Goal: Task Accomplishment & Management: Manage account settings

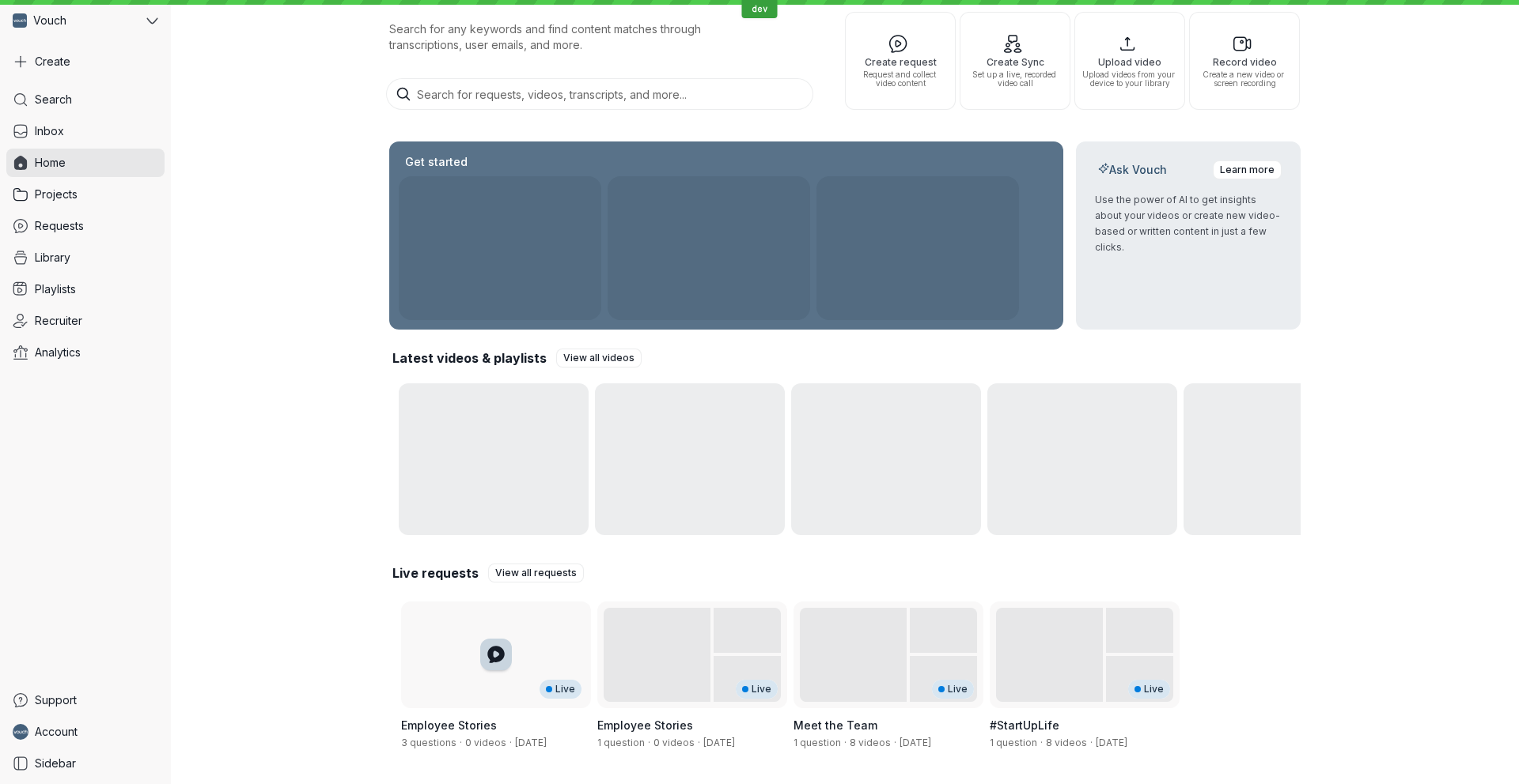
scroll to position [79, 0]
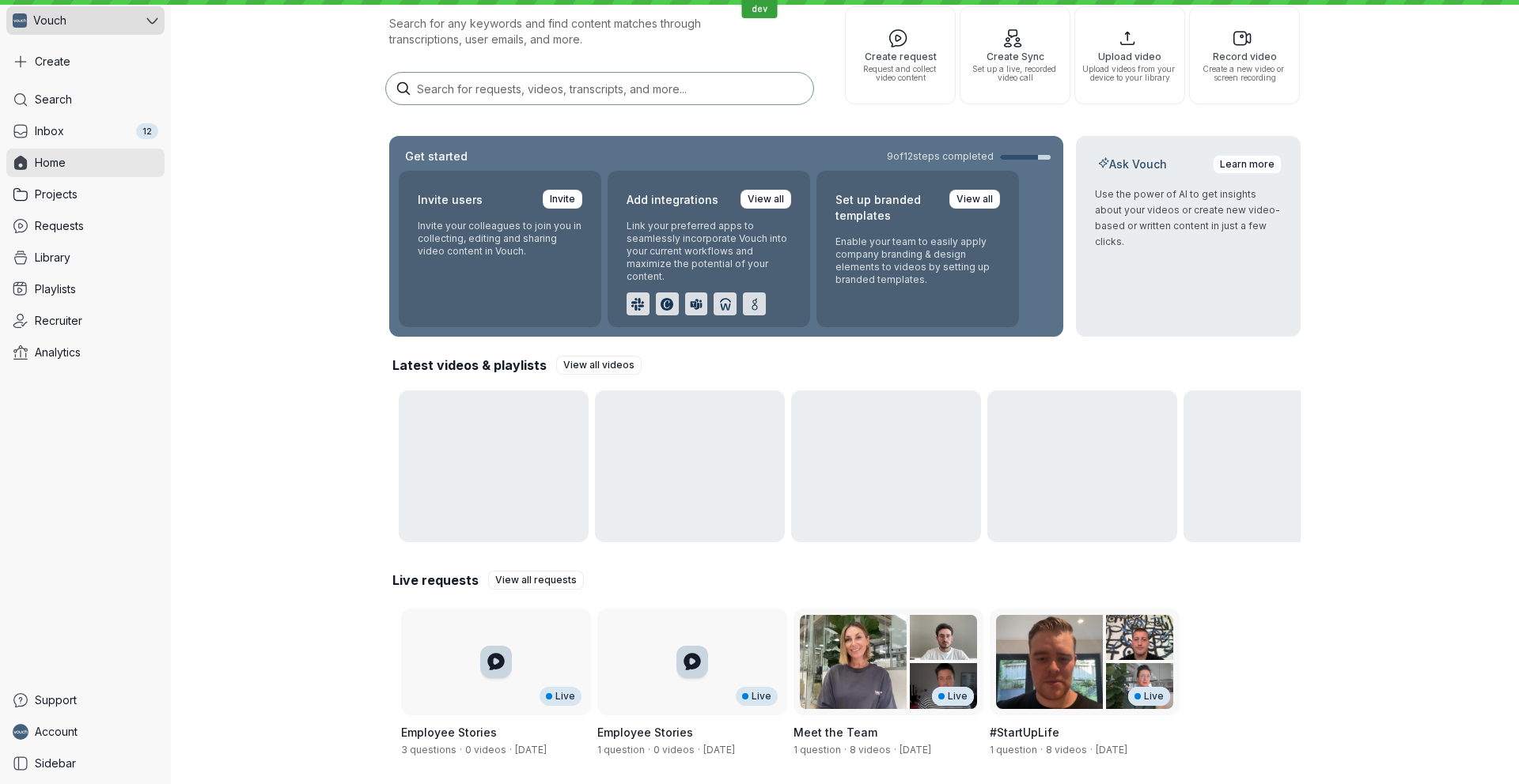
click at [80, 28] on div "Vouch" at bounding box center [75, 21] width 137 height 29
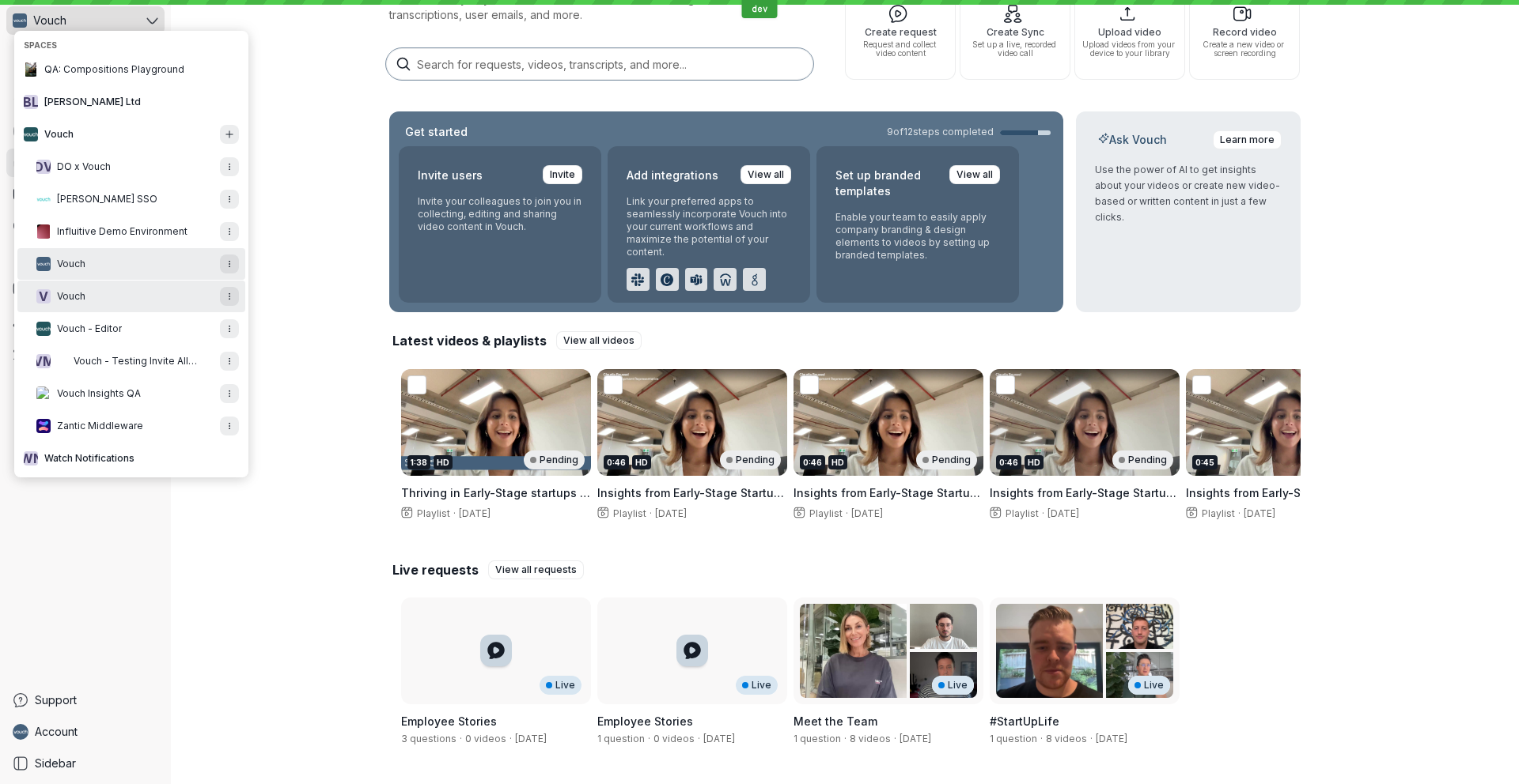
scroll to position [105, 0]
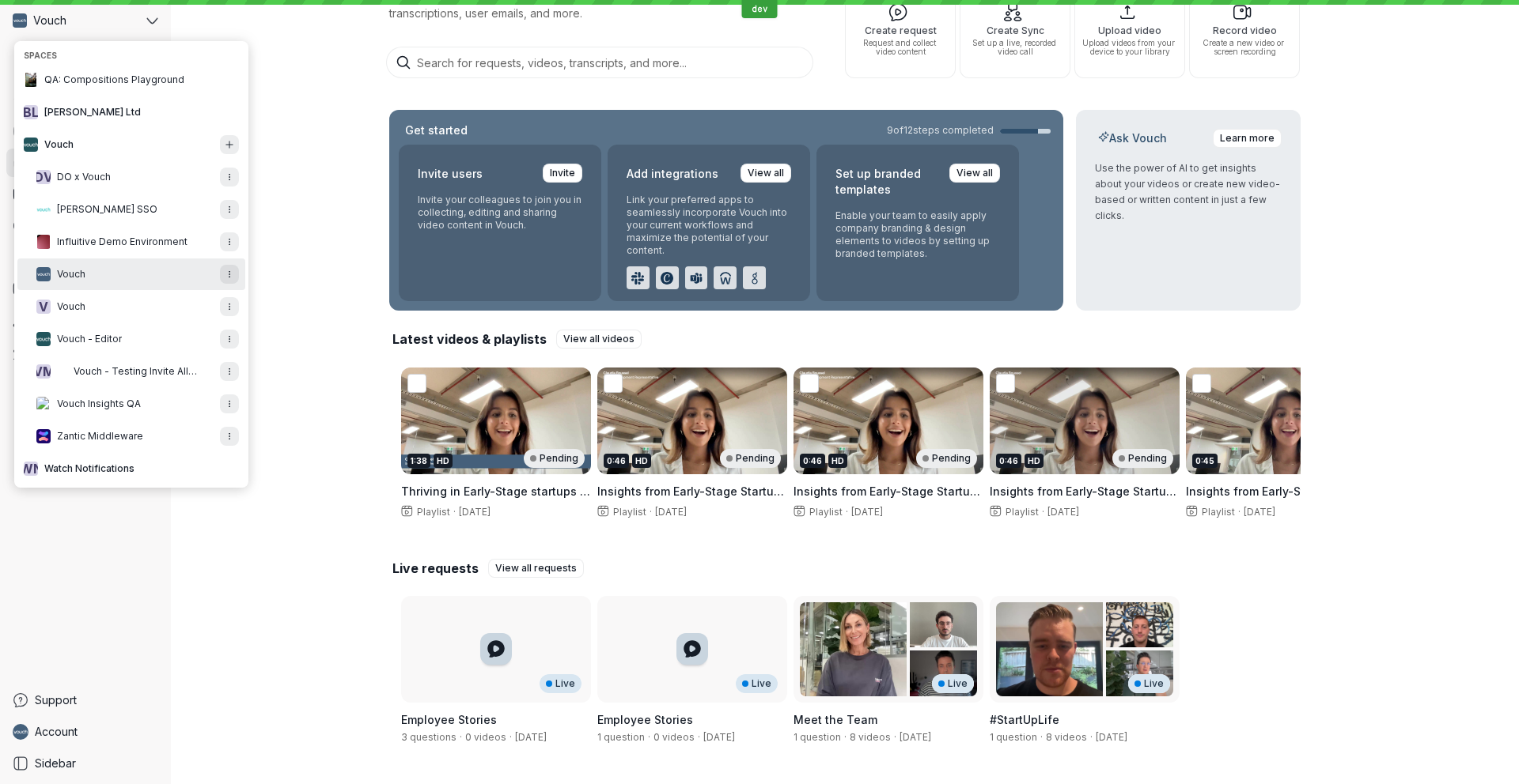
drag, startPoint x: 341, startPoint y: 266, endPoint x: 182, endPoint y: 236, distance: 161.8
click at [341, 266] on div "Hi, [PERSON_NAME]! Search for any keywords and find content matches through tra…" at bounding box center [844, 339] width 1348 height 890
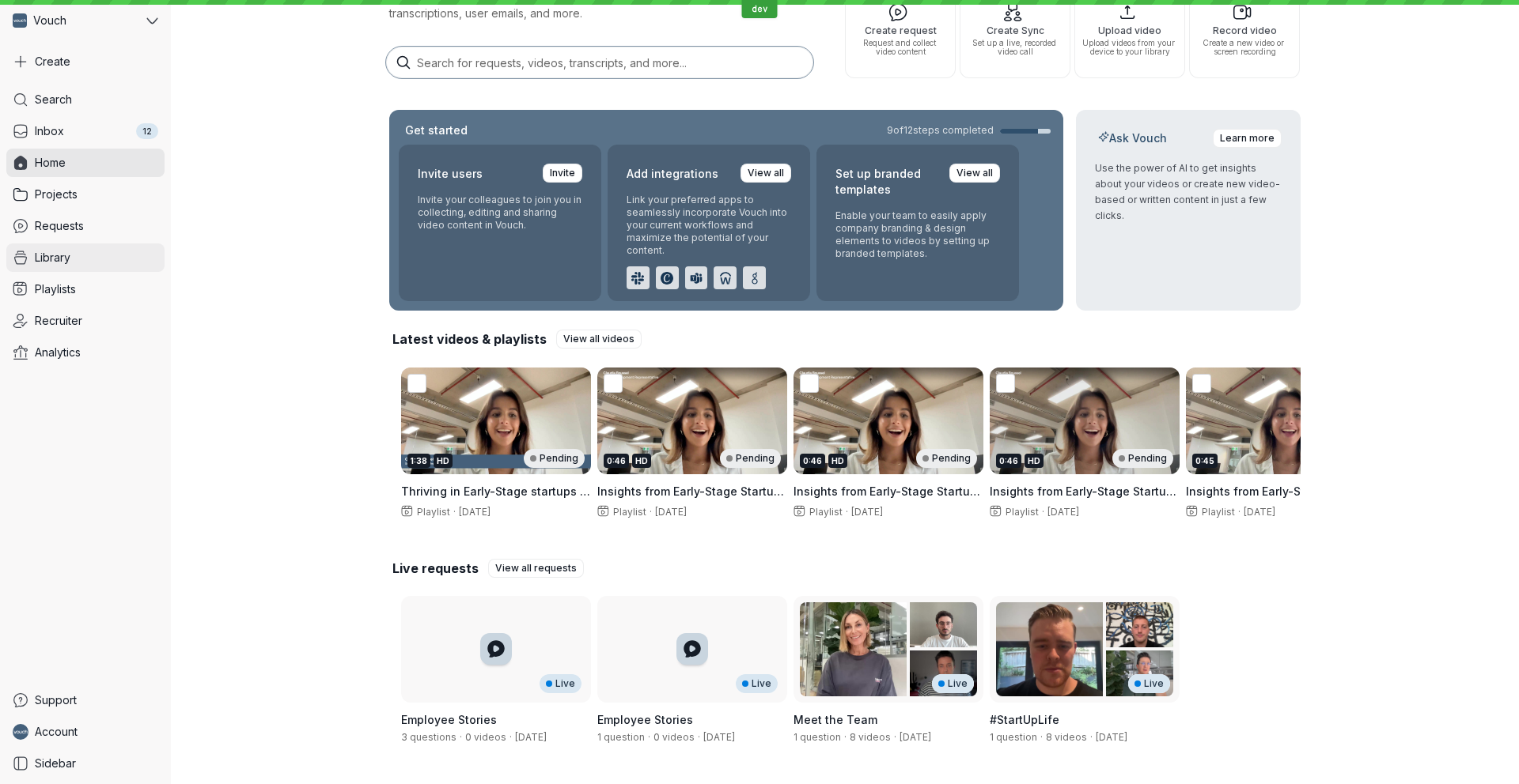
click at [70, 254] on span "Library" at bounding box center [52, 257] width 35 height 16
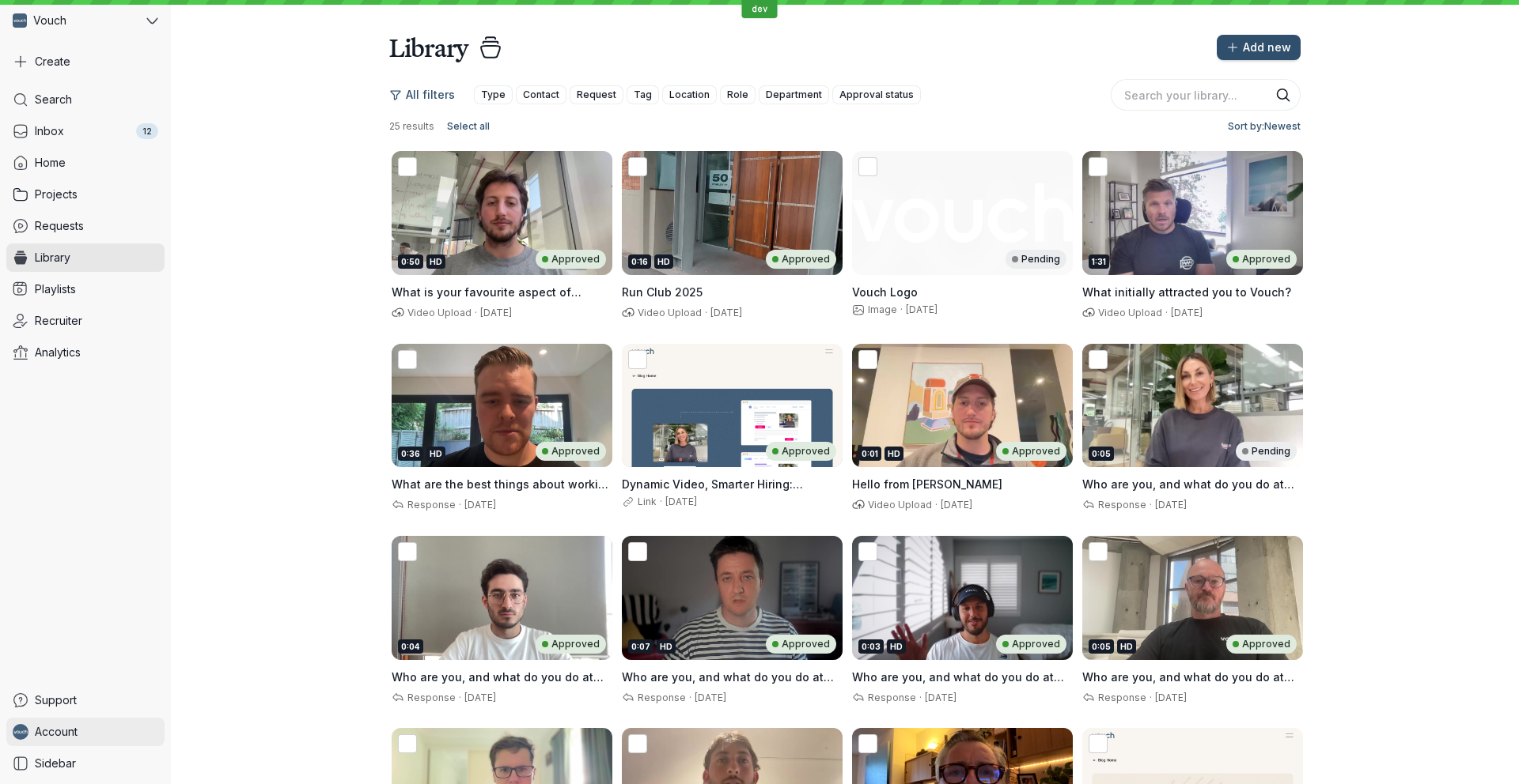
drag, startPoint x: 63, startPoint y: 735, endPoint x: 72, endPoint y: 723, distance: 15.0
click at [62, 735] on span "Account" at bounding box center [55, 732] width 43 height 16
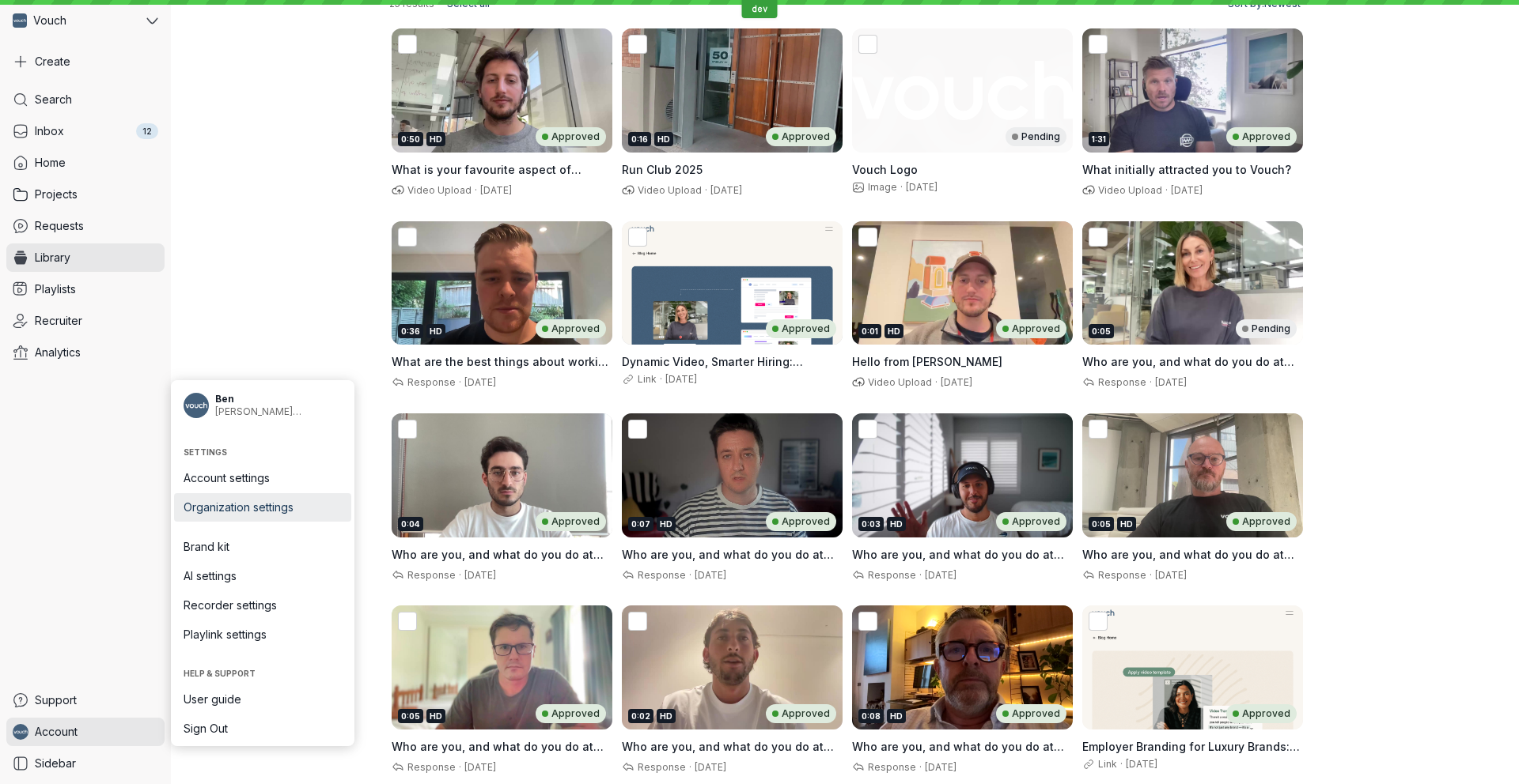
scroll to position [124, 0]
click at [243, 507] on span "Organization settings" at bounding box center [262, 508] width 158 height 16
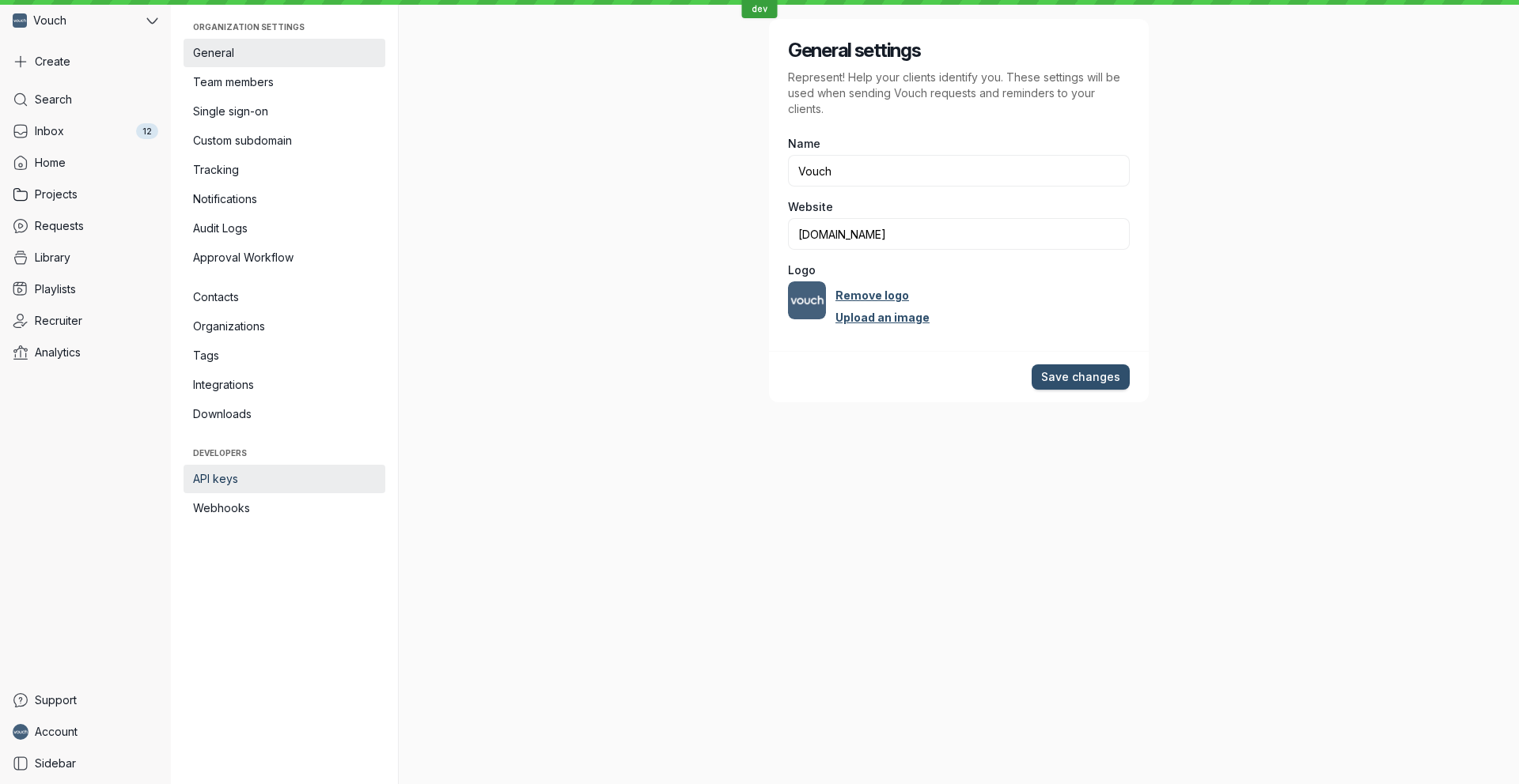
click at [261, 486] on span "API keys" at bounding box center [284, 479] width 182 height 16
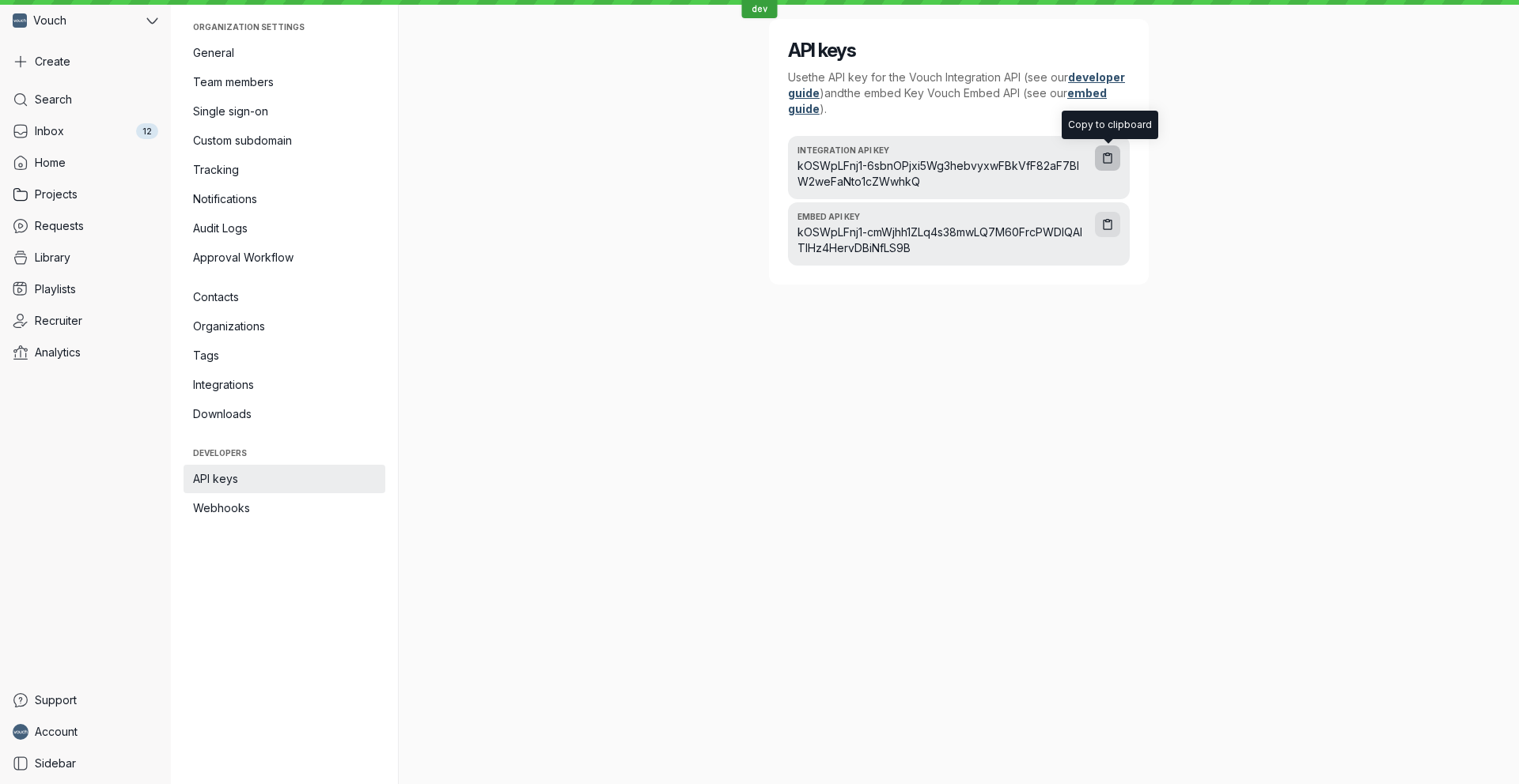
click at [1096, 167] on button "button" at bounding box center [1107, 158] width 25 height 25
